Goal: Find specific page/section: Find specific page/section

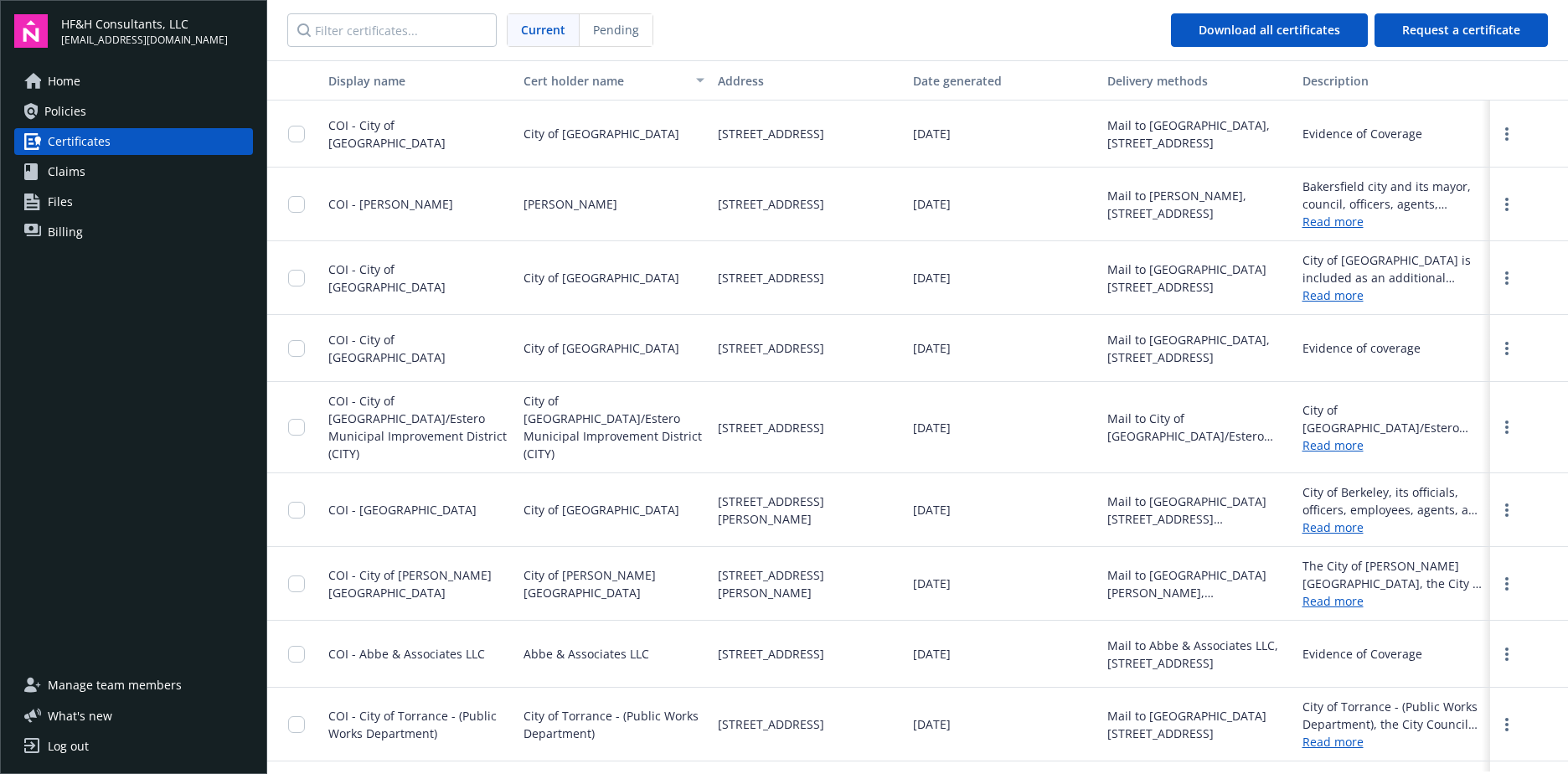
click at [146, 384] on div "Home Policies Certificates Claims Files Billing" at bounding box center [134, 360] width 239 height 584
click at [1320, 290] on link "Read more" at bounding box center [1393, 295] width 182 height 17
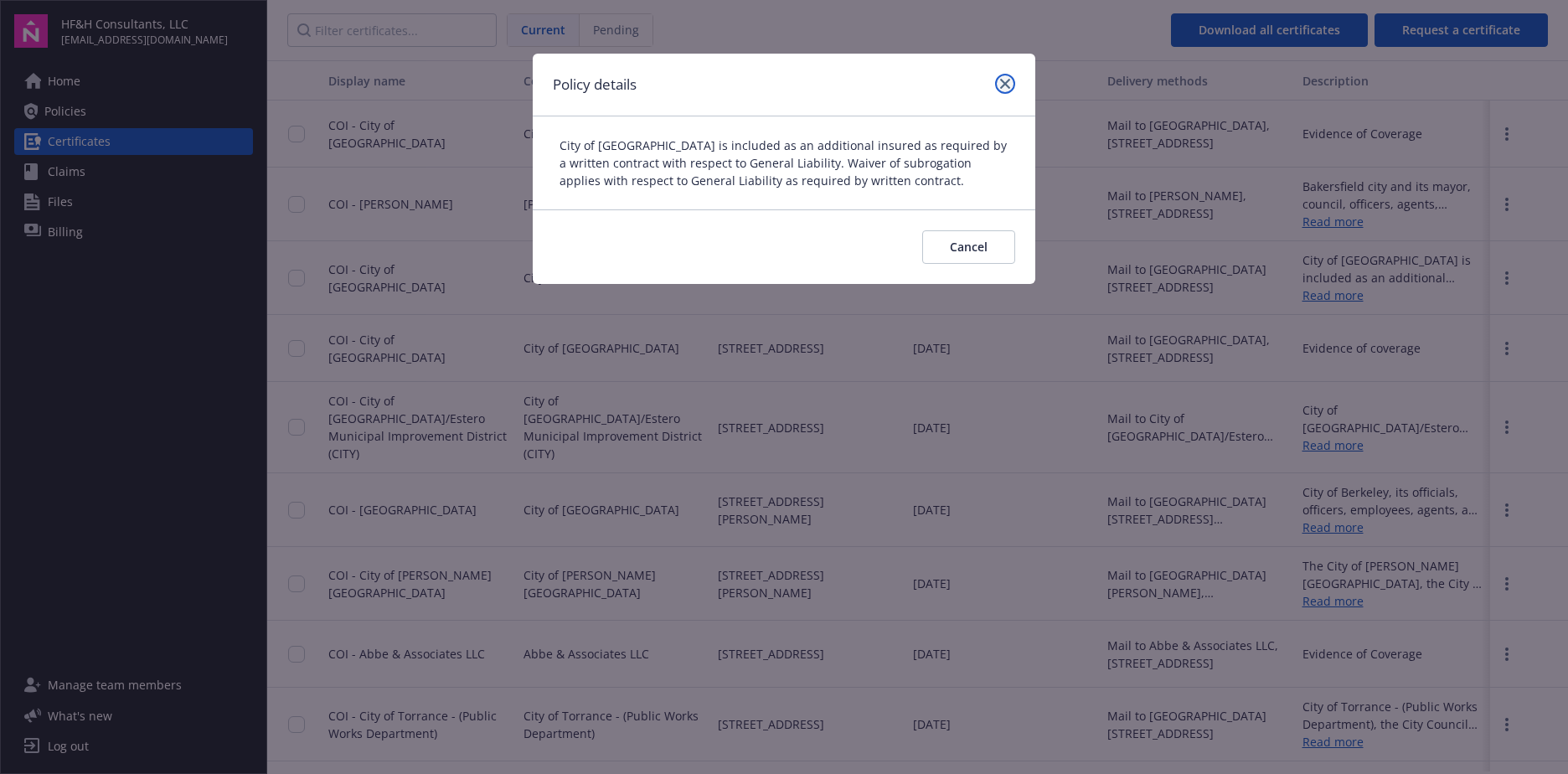
click at [1009, 77] on link "close" at bounding box center [1005, 83] width 20 height 20
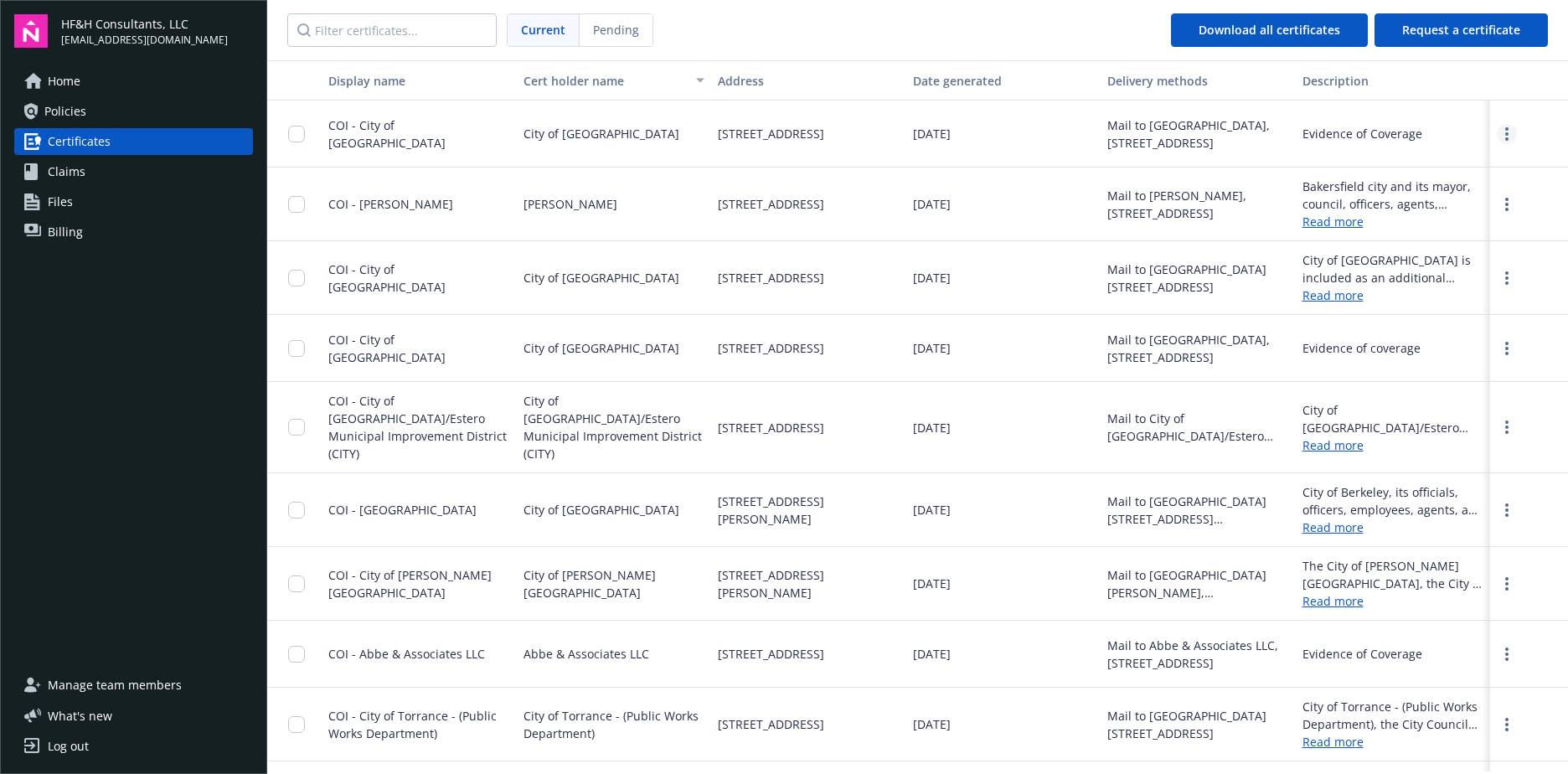
click at [1505, 137] on icon "more" at bounding box center [1506, 134] width 3 height 13
click at [1499, 137] on link "more" at bounding box center [1507, 134] width 20 height 20
